Goal: Information Seeking & Learning: Check status

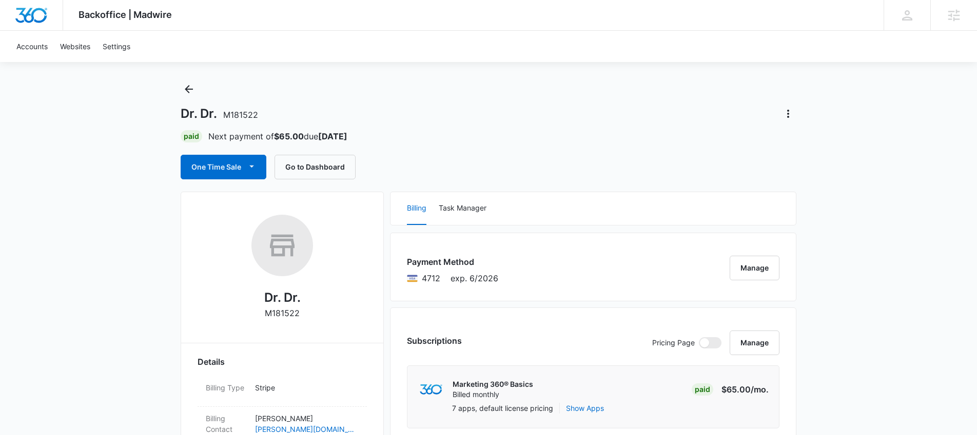
scroll to position [15, 0]
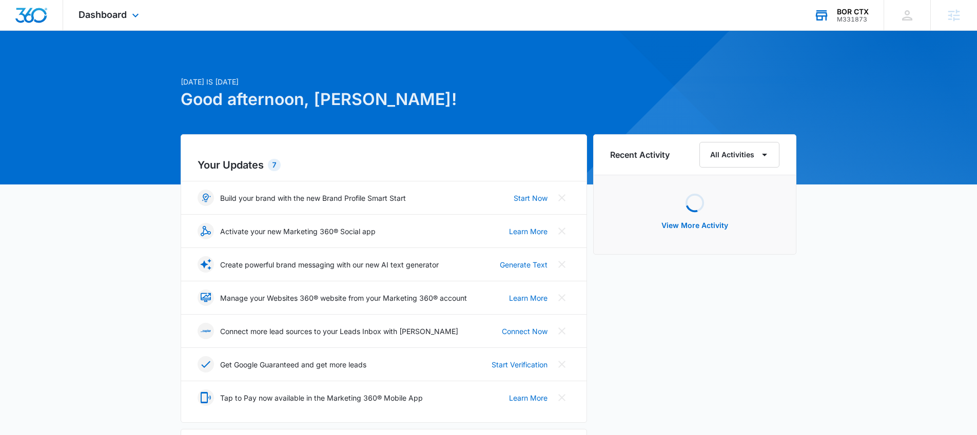
click at [854, 2] on div "BOR CTX M331873 Your Accounts View All" at bounding box center [840, 15] width 85 height 30
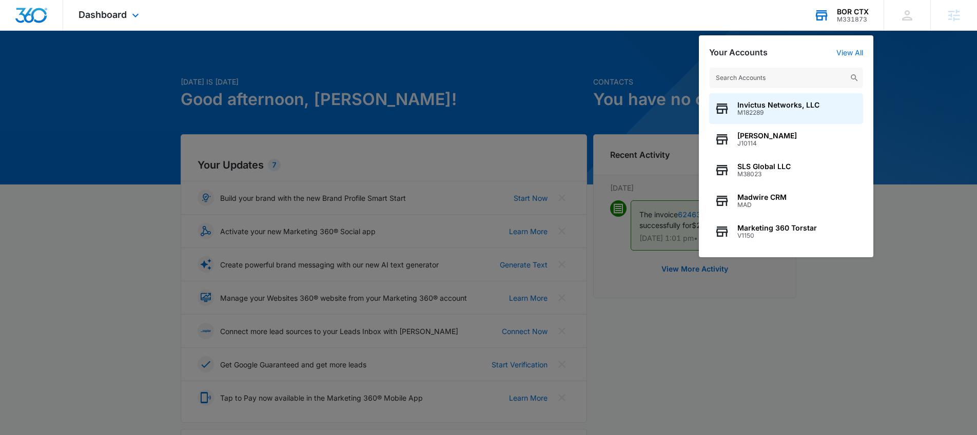
click at [795, 74] on input "text" at bounding box center [786, 78] width 154 height 21
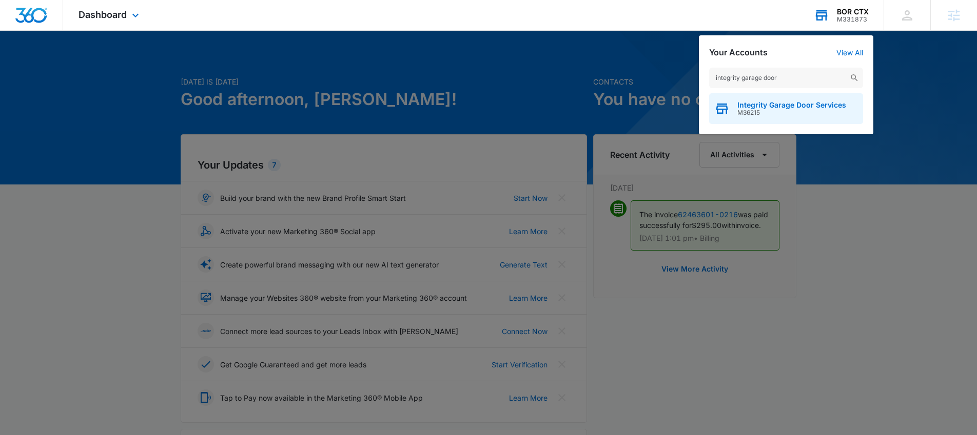
type input "integrity garage door"
click at [782, 104] on span "Integrity Garage Door Services" at bounding box center [791, 105] width 109 height 8
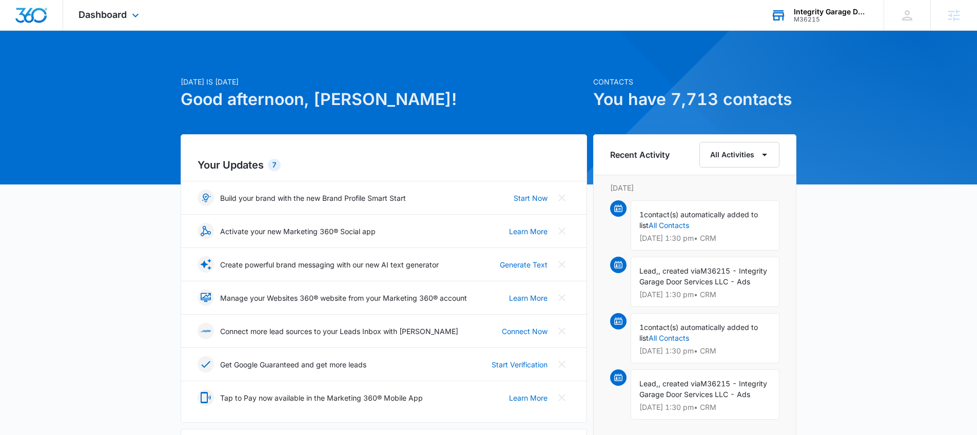
click at [118, 21] on div "Dashboard Apps Reputation Websites Forms CRM Email Social Shop Payments POS Con…" at bounding box center [110, 15] width 94 height 30
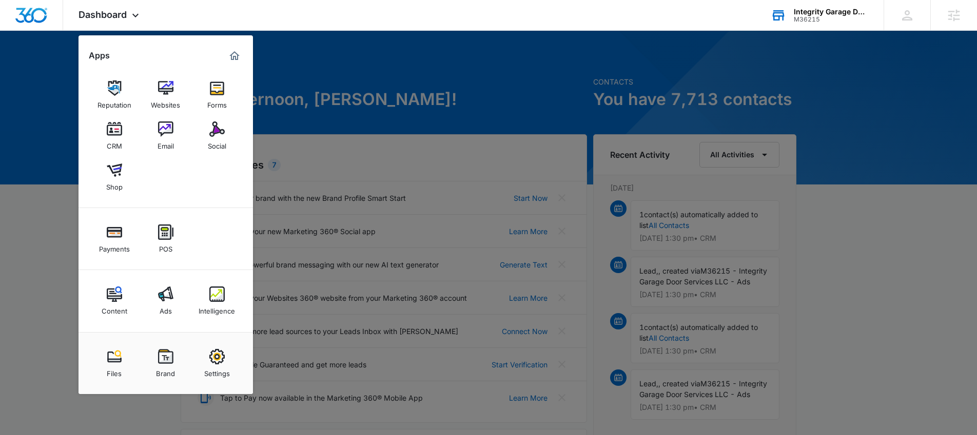
click at [209, 292] on img at bounding box center [216, 294] width 15 height 15
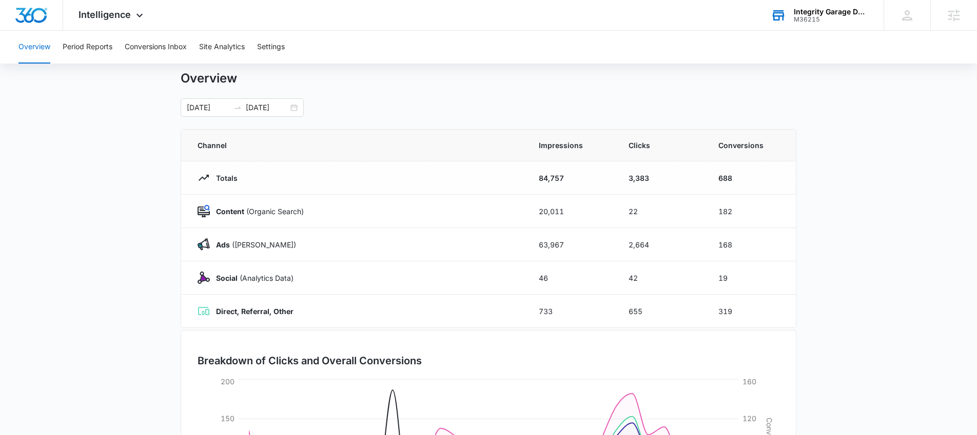
scroll to position [8, 0]
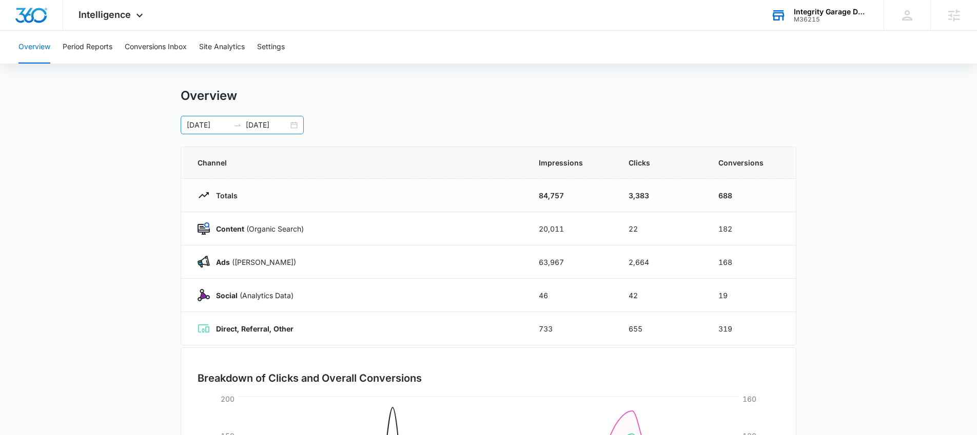
click at [293, 126] on div "[DATE] [DATE]" at bounding box center [242, 125] width 123 height 18
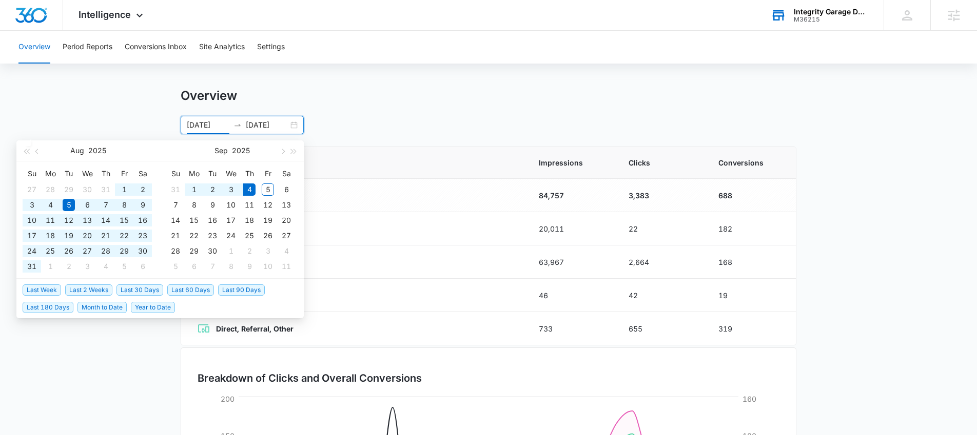
click at [138, 310] on span "Year to Date" at bounding box center [153, 307] width 44 height 11
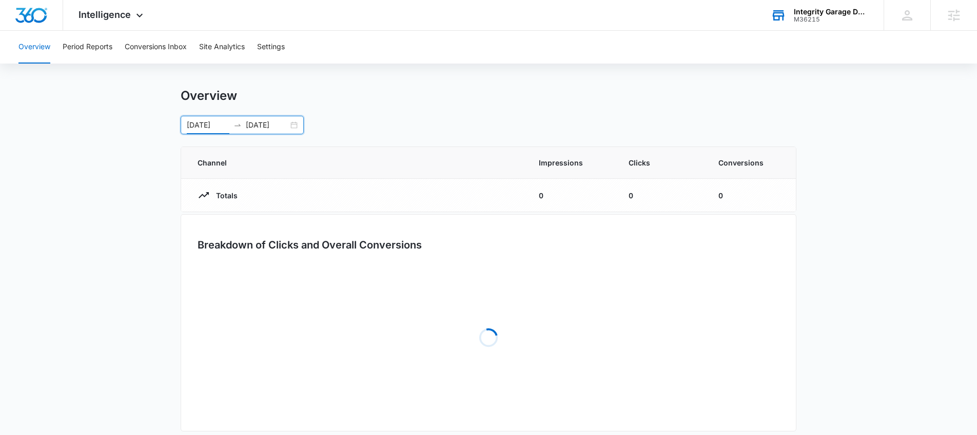
click at [136, 316] on main "Overview [DATE] [DATE] [DATE] Su Mo Tu We Th Fr Sa 29 30 31 1 2 3 4 5 6 7 8 9 1…" at bounding box center [488, 267] width 977 height 358
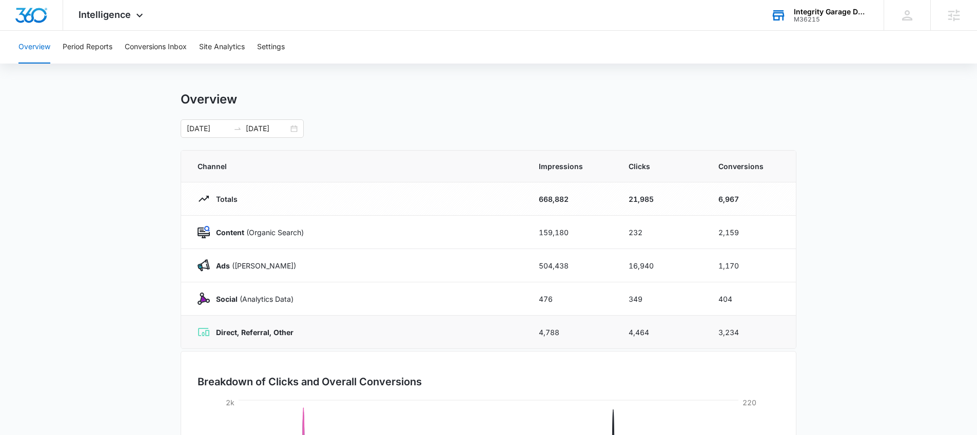
scroll to position [0, 0]
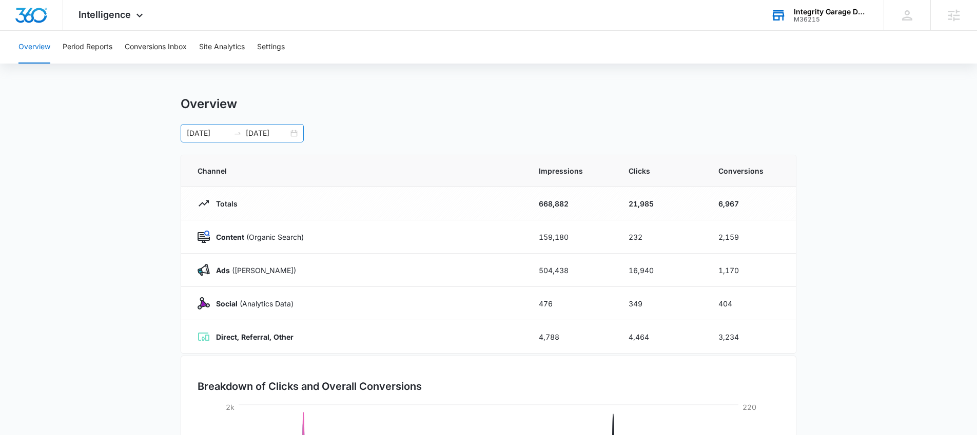
click at [289, 136] on div "[DATE] [DATE]" at bounding box center [242, 133] width 123 height 18
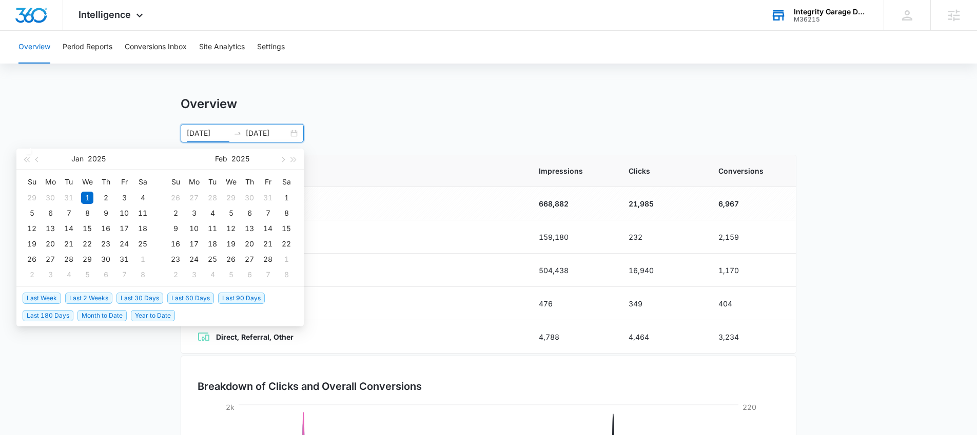
click at [147, 295] on span "Last 30 Days" at bounding box center [139, 298] width 47 height 11
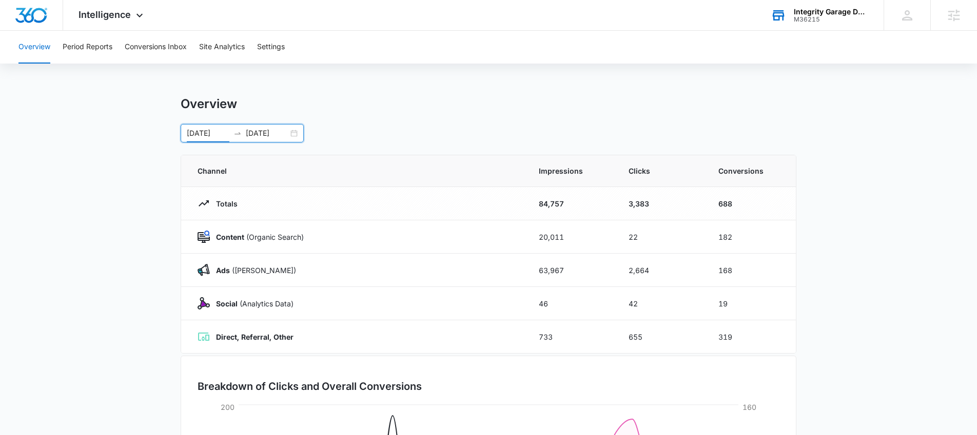
click at [300, 131] on div "[DATE] [DATE]" at bounding box center [242, 133] width 123 height 18
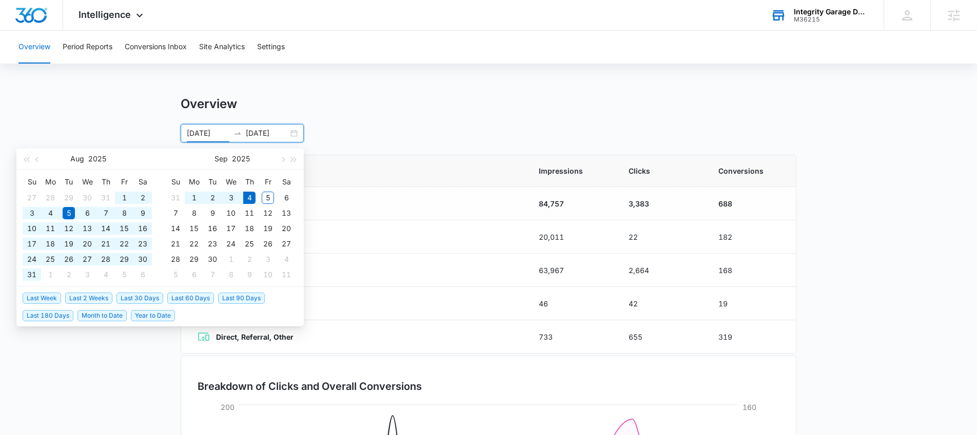
click at [181, 302] on span "Last 60 Days" at bounding box center [190, 298] width 47 height 11
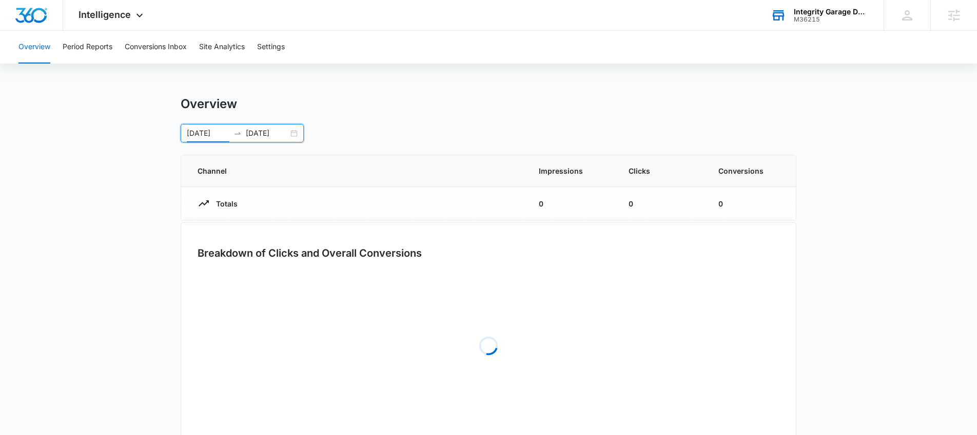
click at [97, 265] on main "Overview [DATE] [DATE] [DATE] Su Mo Tu We Th Fr Sa 29 30 1 2 3 4 5 6 7 8 9 10 1…" at bounding box center [488, 275] width 977 height 358
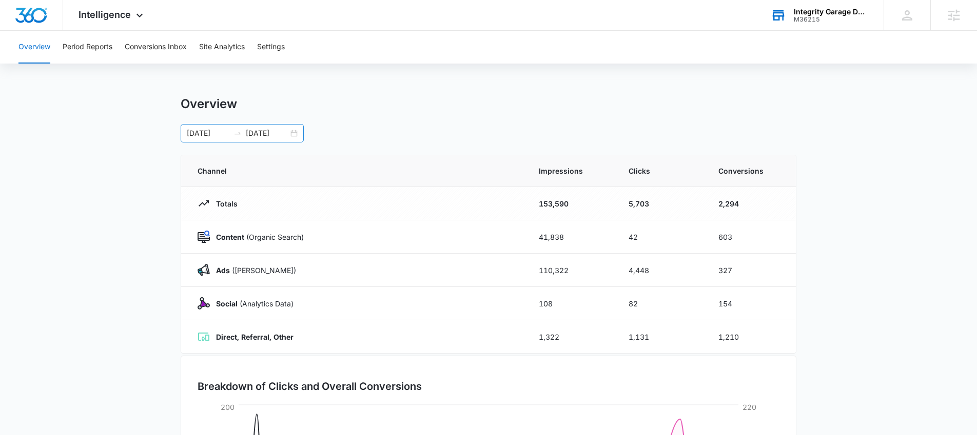
click at [291, 135] on div "[DATE] [DATE]" at bounding box center [242, 133] width 123 height 18
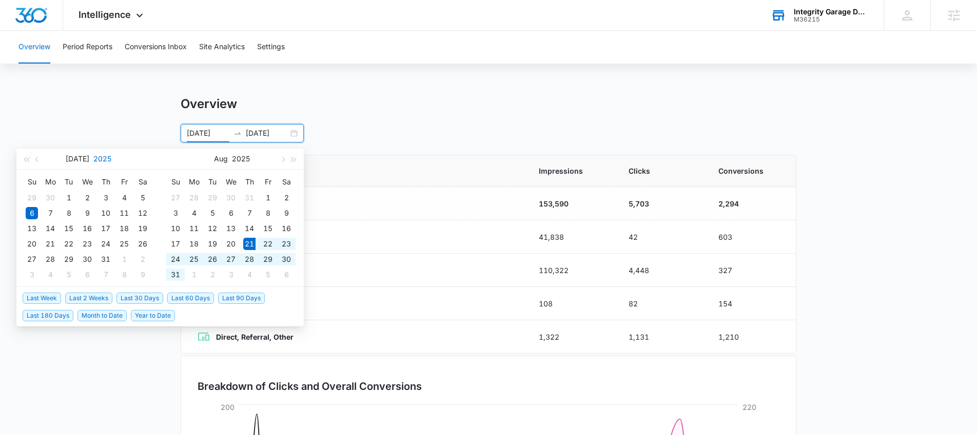
type input "[DATE]"
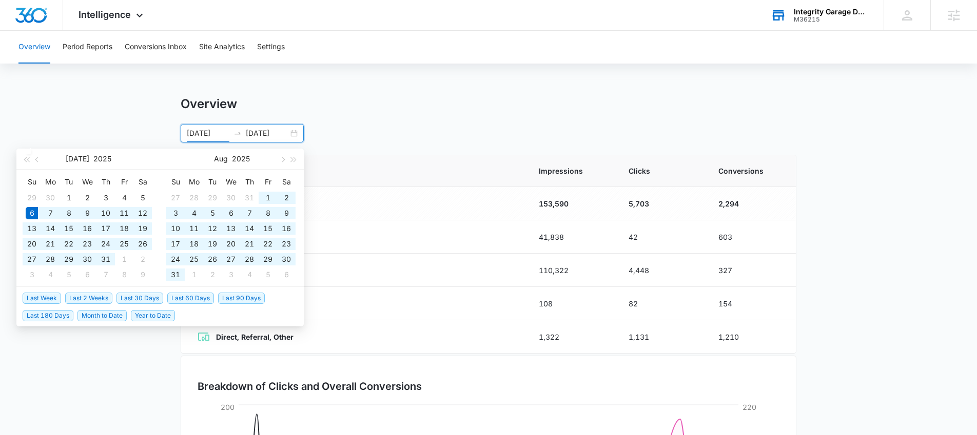
click at [90, 111] on main "Overview [DATE] [DATE] [DATE] Su Mo Tu We Th Fr Sa 29 30 1 2 3 4 5 6 7 8 9 10 1…" at bounding box center [488, 365] width 977 height 539
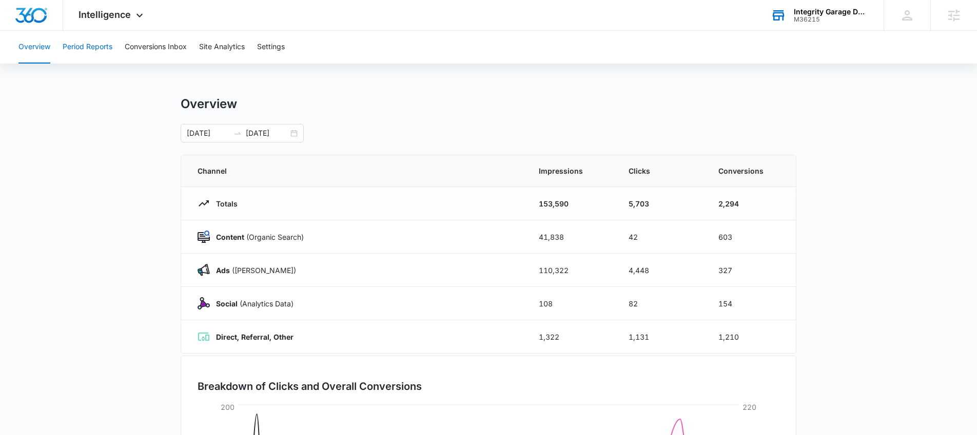
click at [88, 43] on button "Period Reports" at bounding box center [88, 47] width 50 height 33
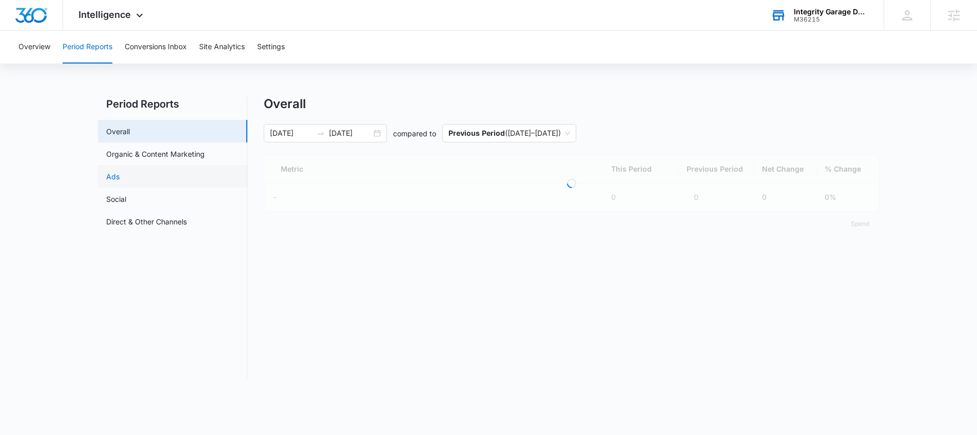
click at [106, 171] on link "Ads" at bounding box center [112, 176] width 13 height 11
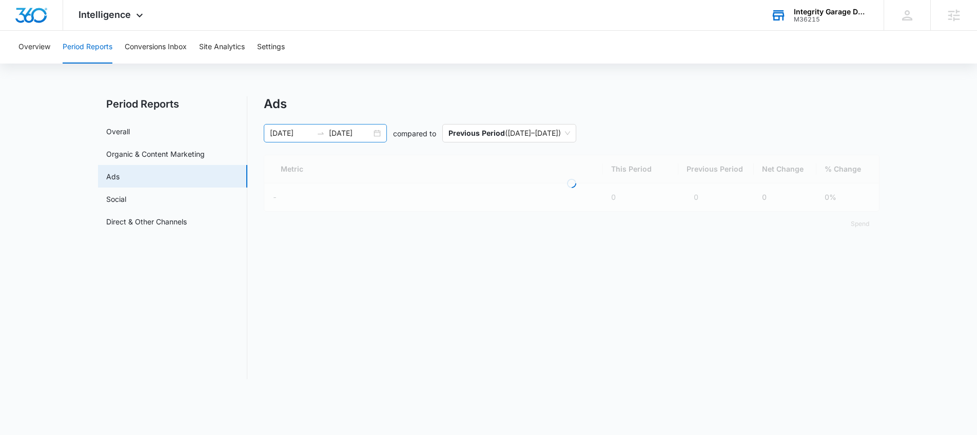
click at [381, 133] on div "[DATE] [DATE]" at bounding box center [325, 133] width 123 height 18
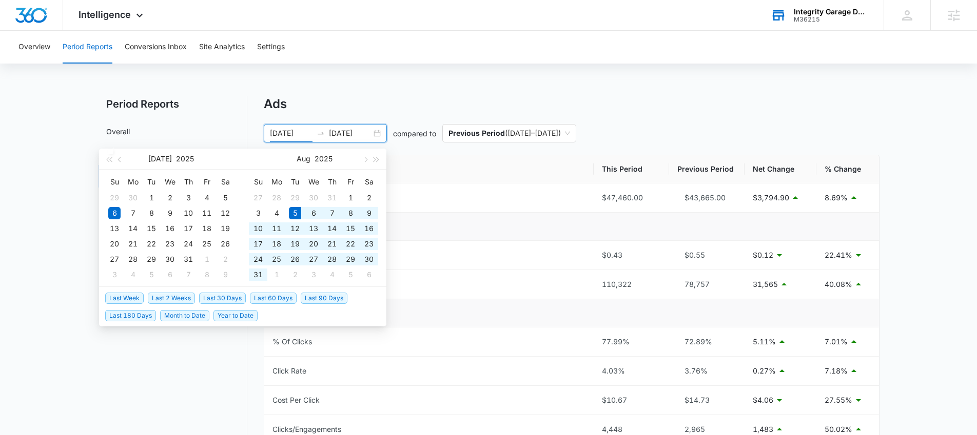
click at [210, 302] on span "Last 30 Days" at bounding box center [222, 298] width 47 height 11
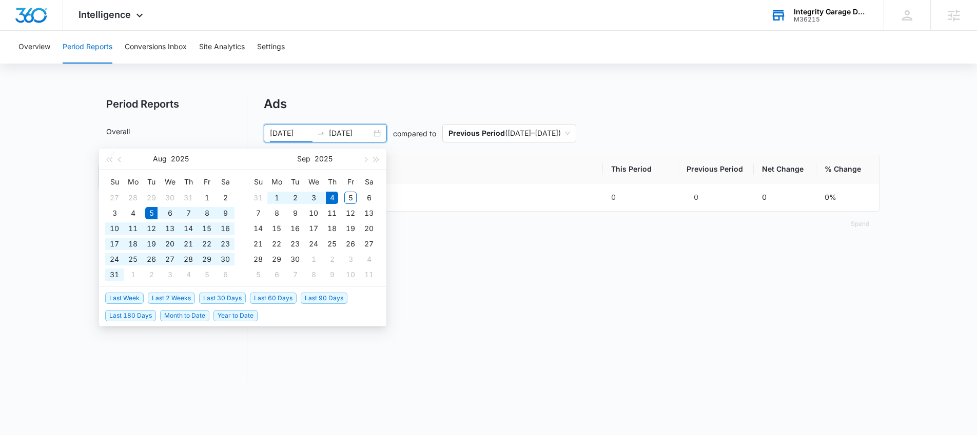
type input "[DATE]"
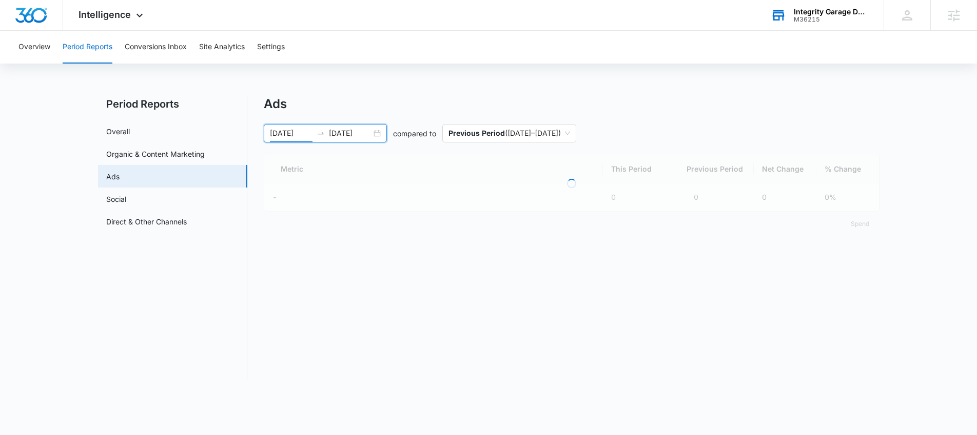
click at [152, 331] on nav "Period Reports Overall Organic & Content Marketing Ads Social Direct & Other Ch…" at bounding box center [172, 237] width 149 height 283
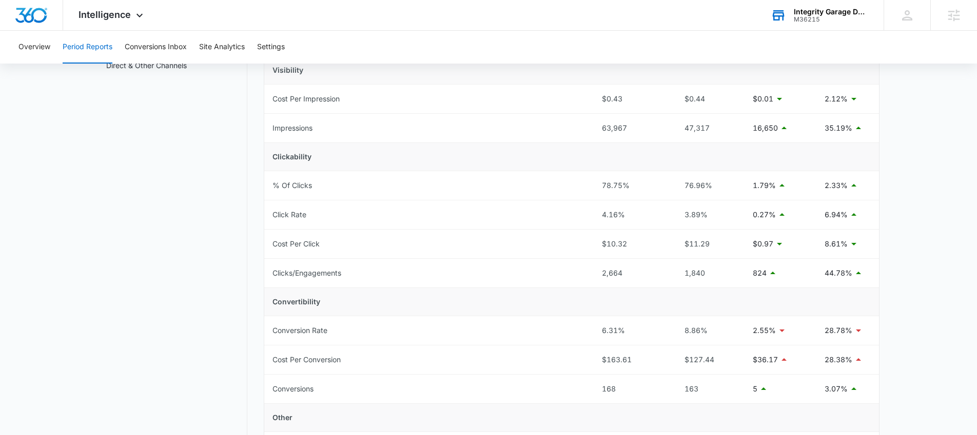
scroll to position [157, 0]
